Goal: Navigation & Orientation: Find specific page/section

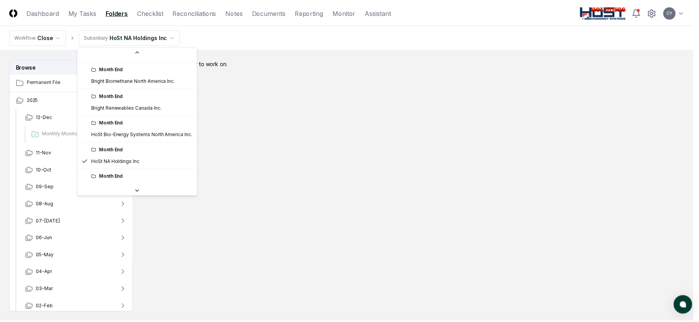
scroll to position [68, 0]
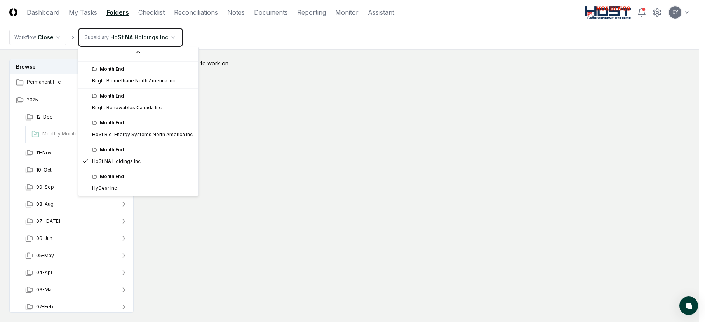
click at [287, 38] on html "CloseCore Dashboard My Tasks Folders Checklist Reconciliations Notes Documents …" at bounding box center [352, 184] width 705 height 368
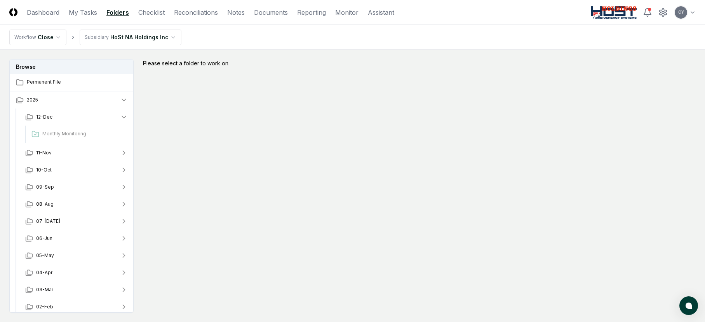
click at [167, 37] on html "CloseCore Dashboard My Tasks Folders Checklist Reconciliations Notes Documents …" at bounding box center [352, 184] width 705 height 368
click at [264, 44] on html "CloseCore Dashboard My Tasks Folders Checklist Reconciliations Notes Documents …" at bounding box center [352, 184] width 705 height 368
click at [13, 12] on img at bounding box center [13, 12] width 8 height 8
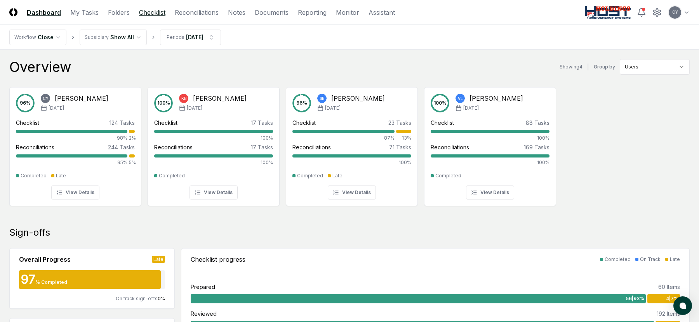
click at [150, 12] on link "Checklist" at bounding box center [152, 12] width 26 height 9
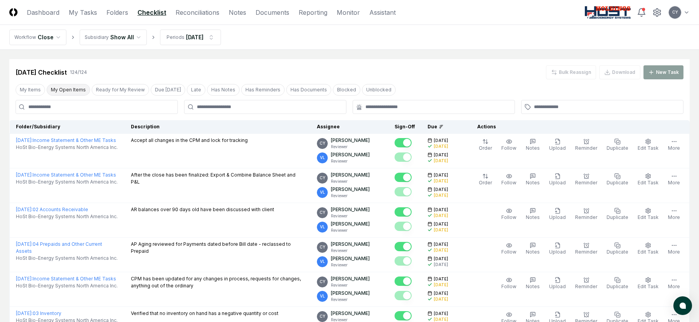
click at [72, 89] on button "My Open Items" at bounding box center [69, 90] width 44 height 12
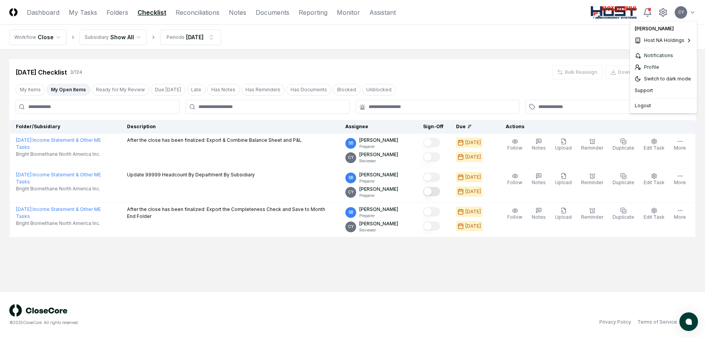
click at [691, 12] on html "CloseCore Dashboard My Tasks Folders Checklist Reconciliations Notes Documents …" at bounding box center [352, 169] width 705 height 338
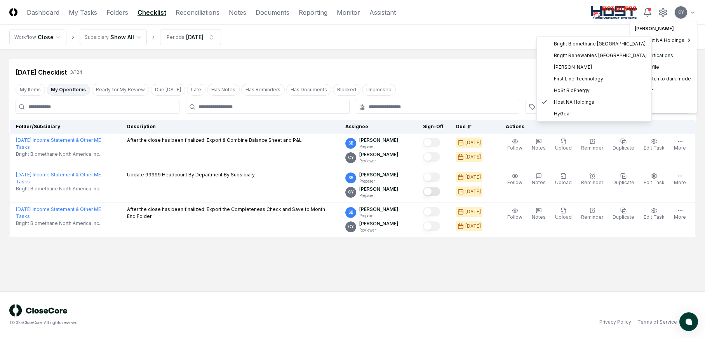
click at [449, 39] on html "CloseCore Dashboard My Tasks Folders Checklist Reconciliations Notes Documents …" at bounding box center [352, 169] width 705 height 338
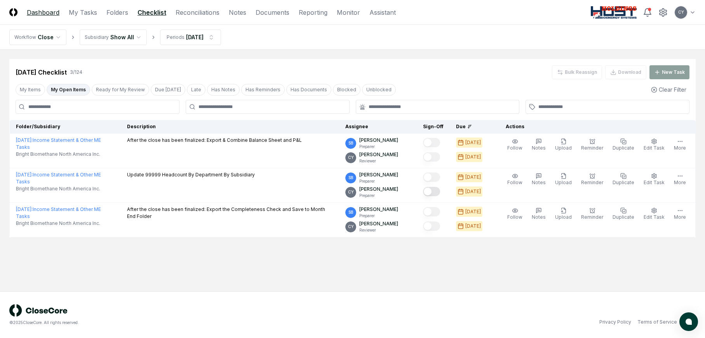
click at [44, 12] on link "Dashboard" at bounding box center [43, 12] width 33 height 9
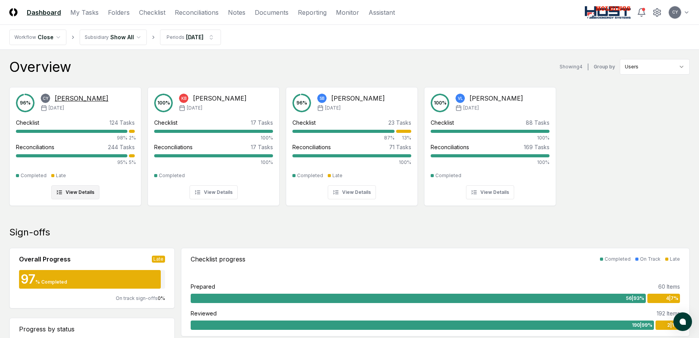
click at [77, 189] on button "View Details" at bounding box center [75, 192] width 48 height 14
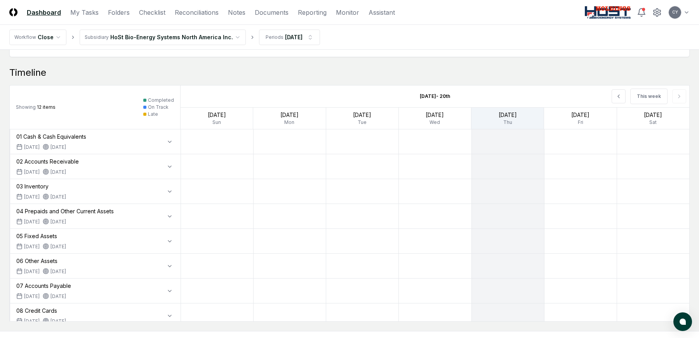
click at [37, 12] on link "Dashboard" at bounding box center [44, 12] width 34 height 9
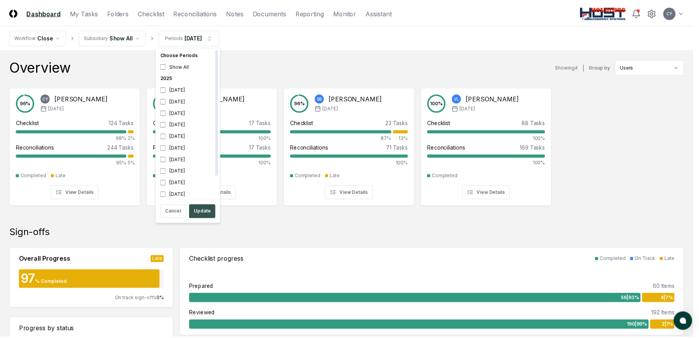
scroll to position [2, 0]
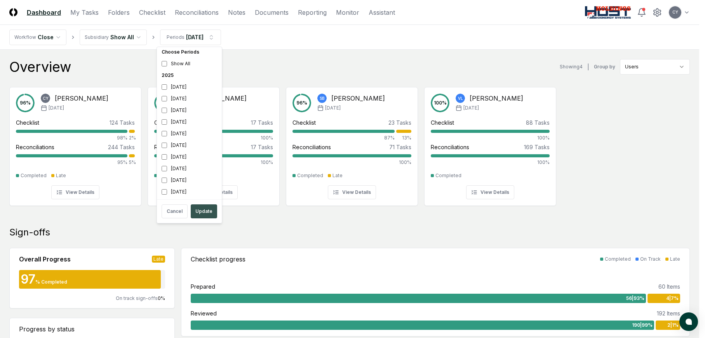
click at [200, 210] on button "Update" at bounding box center [204, 211] width 26 height 14
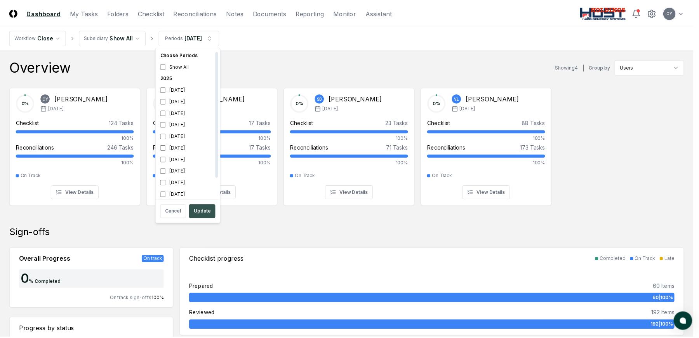
scroll to position [2, 0]
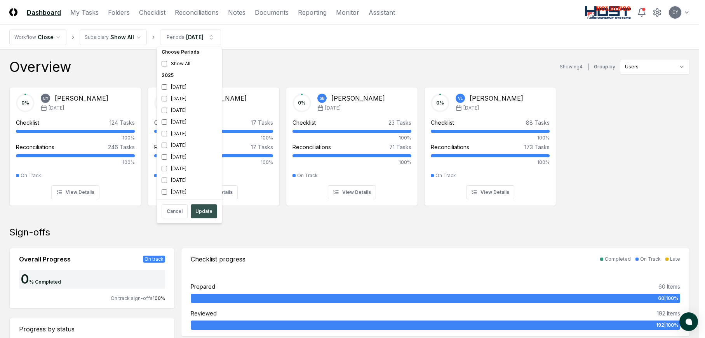
click at [202, 209] on button "Update" at bounding box center [204, 211] width 26 height 14
